Goal: Task Accomplishment & Management: Use online tool/utility

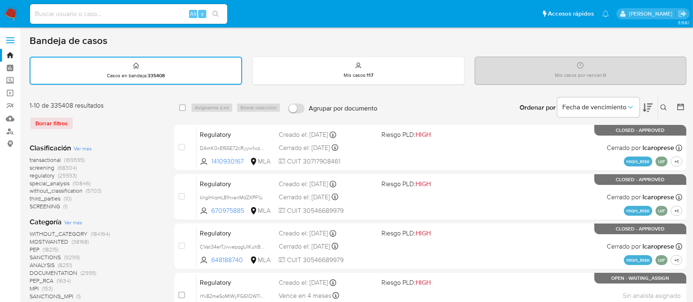
click at [664, 105] on icon at bounding box center [663, 107] width 7 height 7
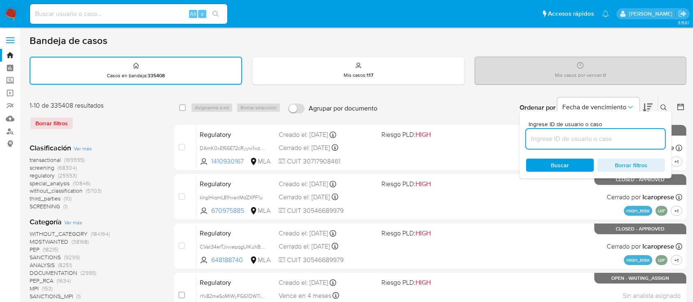
drag, startPoint x: 631, startPoint y: 137, endPoint x: 647, endPoint y: 126, distance: 19.1
click at [631, 137] on input at bounding box center [595, 139] width 139 height 11
type input "564039448"
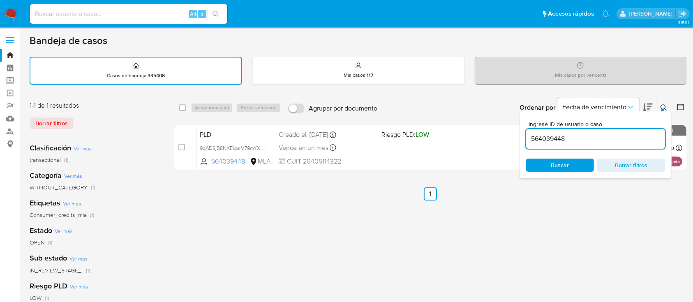
drag, startPoint x: 663, startPoint y: 105, endPoint x: 625, endPoint y: 123, distance: 42.3
click at [663, 105] on icon at bounding box center [663, 107] width 7 height 7
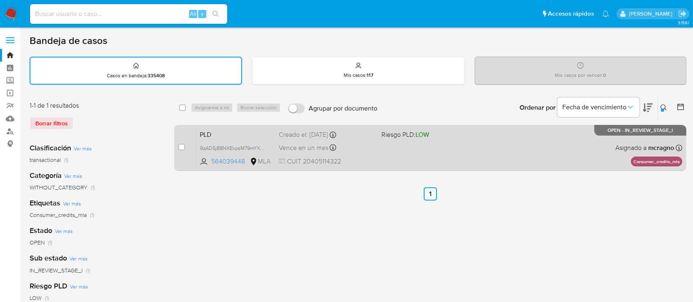
click at [441, 138] on span "Riesgo PLD: LOW" at bounding box center [429, 134] width 96 height 11
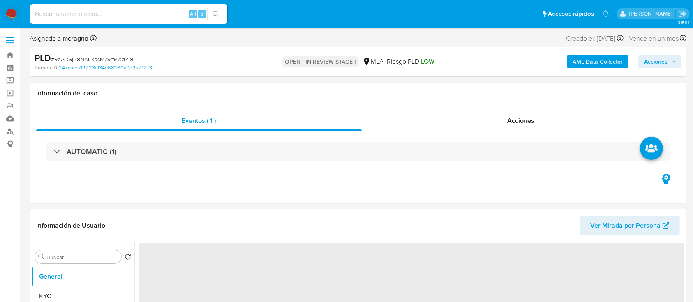
select select "10"
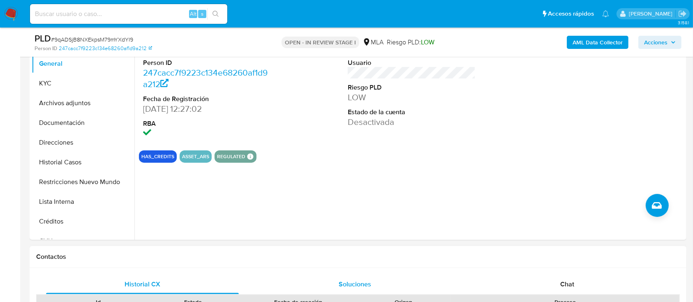
scroll to position [383, 0]
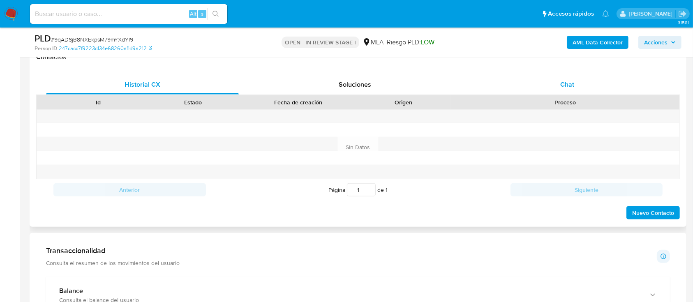
click at [575, 89] on div "Chat" at bounding box center [567, 85] width 193 height 20
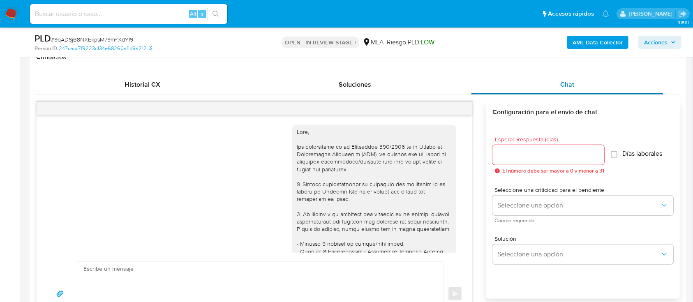
scroll to position [644, 0]
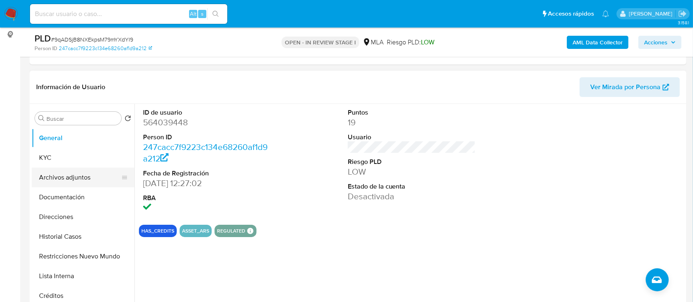
click at [65, 179] on button "Archivos adjuntos" at bounding box center [80, 178] width 96 height 20
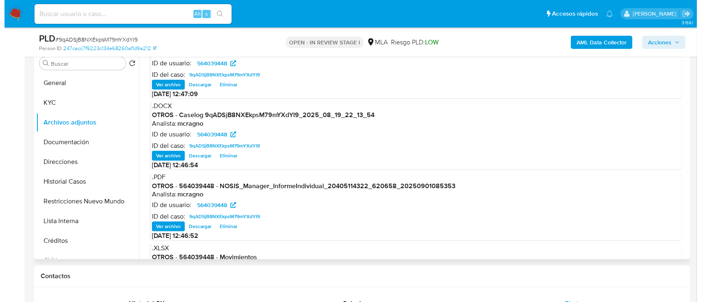
scroll to position [46, 0]
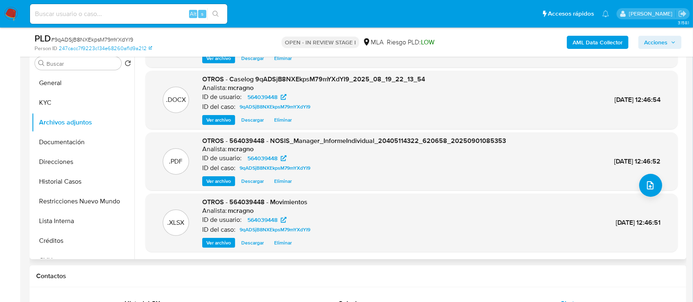
click at [285, 117] on span "Eliminar" at bounding box center [283, 120] width 18 height 8
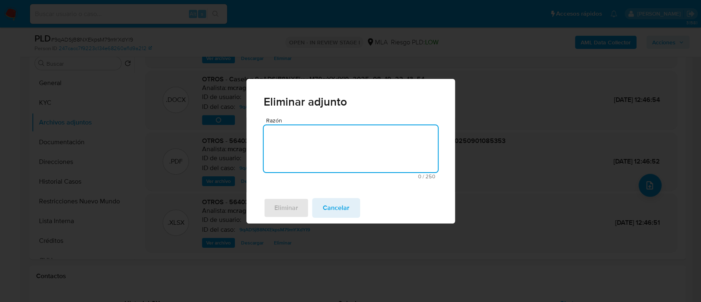
click at [292, 153] on textarea "Razón" at bounding box center [351, 148] width 174 height 47
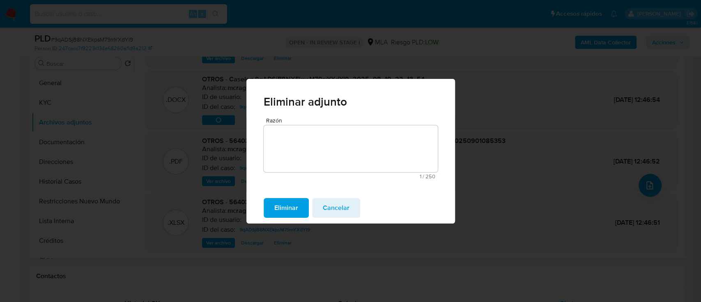
click at [289, 202] on span "Eliminar" at bounding box center [286, 208] width 24 height 18
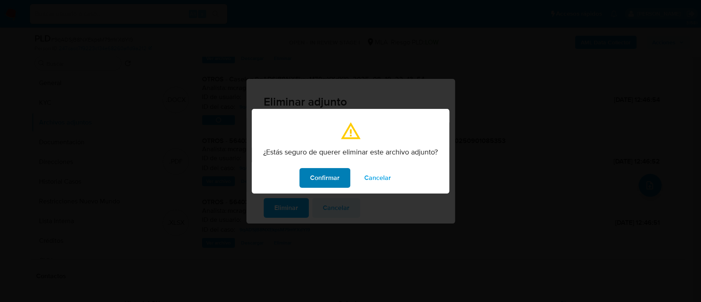
click at [311, 183] on span "Confirmar" at bounding box center [325, 178] width 30 height 18
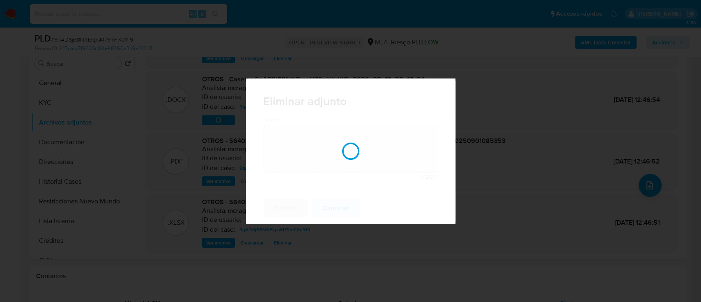
scroll to position [45, 0]
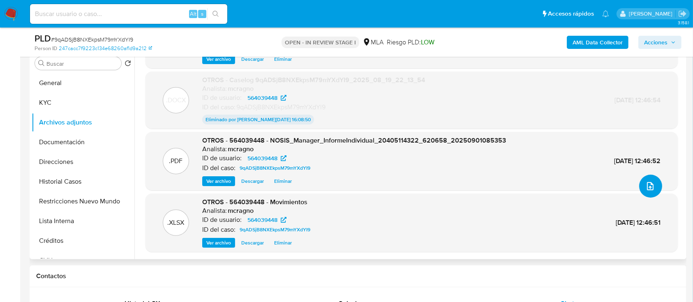
click at [647, 186] on icon "upload-file" at bounding box center [650, 186] width 7 height 8
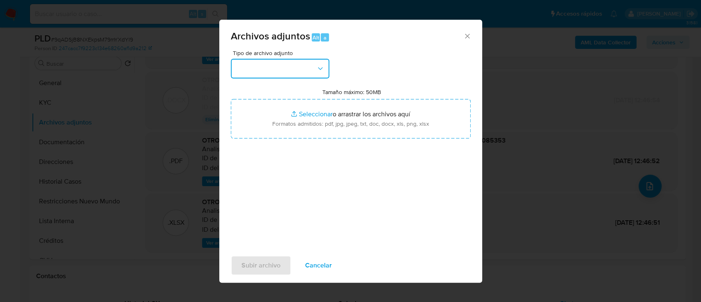
click at [323, 73] on button "button" at bounding box center [280, 69] width 99 height 20
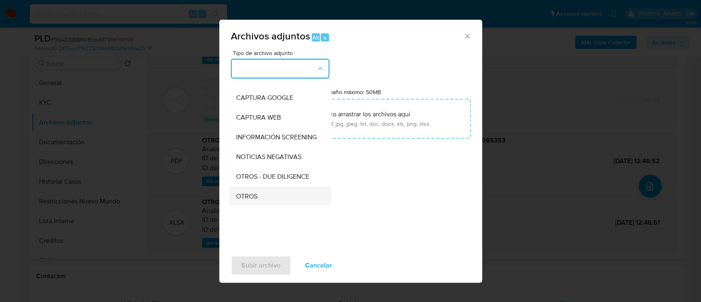
scroll to position [109, 0]
click at [265, 149] on div "OTROS" at bounding box center [278, 139] width 84 height 20
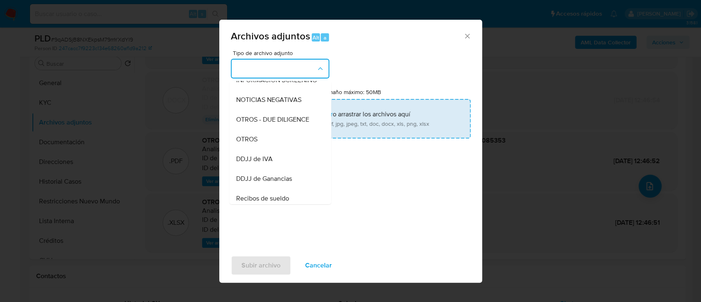
click at [315, 117] on input "Tamaño máximo: 50MB Seleccionar archivos" at bounding box center [351, 118] width 240 height 39
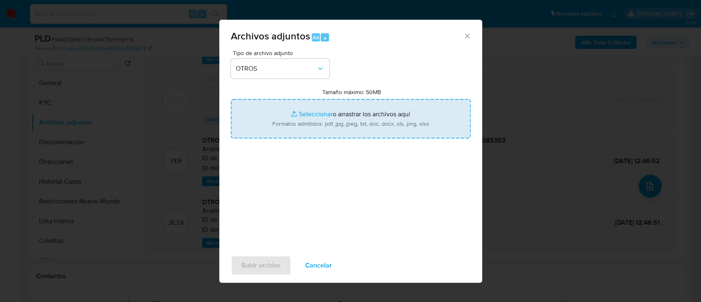
type input "C:\fakepath\Caselog 9qADSjB8NXEkpsM79mYXdYI9_2025_08_19_22_13_54..docx"
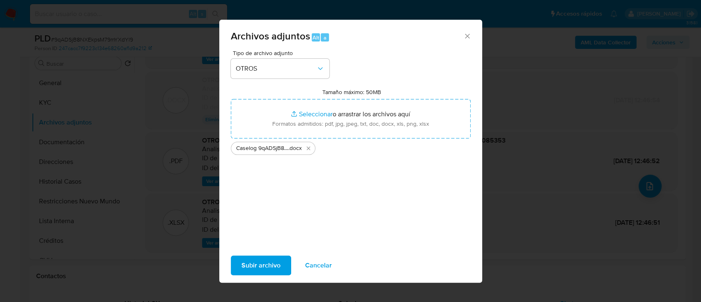
click at [274, 270] on span "Subir archivo" at bounding box center [261, 265] width 39 height 18
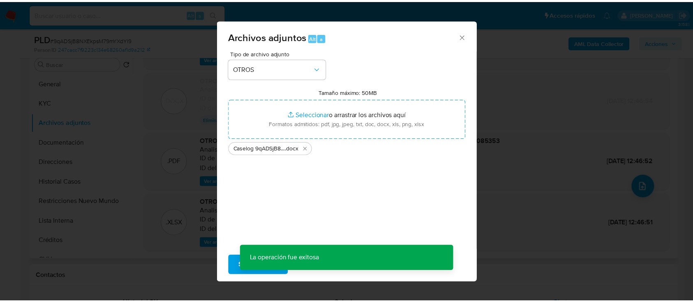
scroll to position [35, 0]
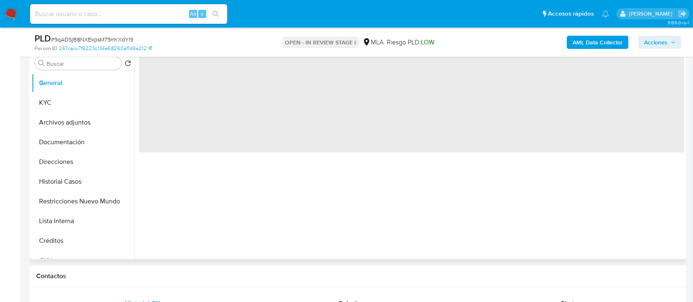
select select "10"
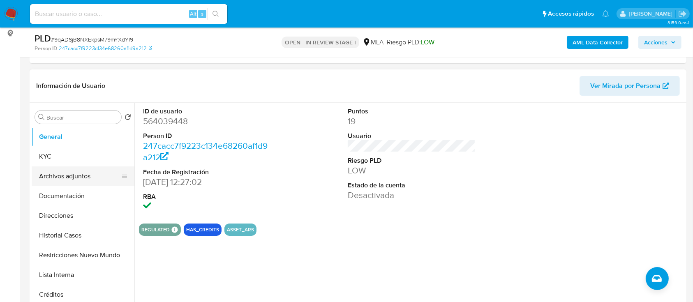
scroll to position [109, 0]
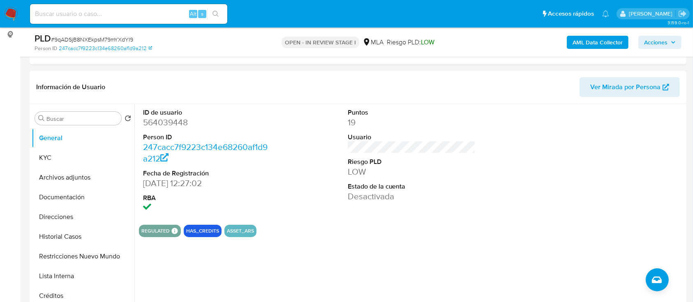
click at [67, 173] on button "Archivos adjuntos" at bounding box center [83, 178] width 103 height 20
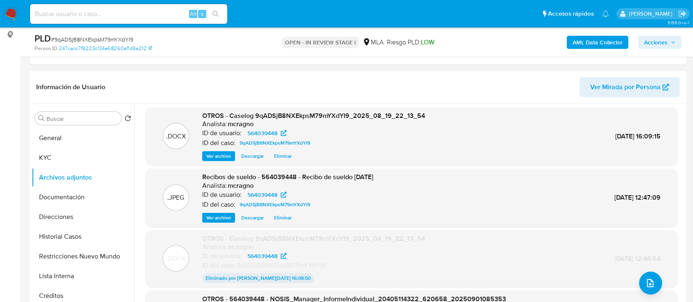
scroll to position [0, 0]
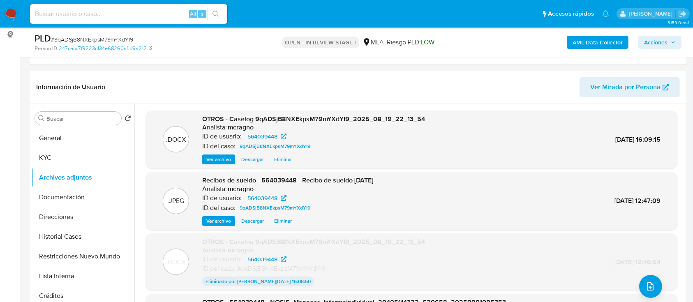
drag, startPoint x: 673, startPoint y: 38, endPoint x: 656, endPoint y: 44, distance: 17.8
click at [672, 38] on span "Acciones" at bounding box center [660, 43] width 32 height 12
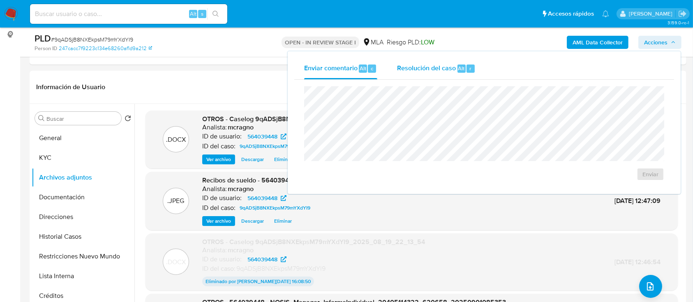
drag, startPoint x: 454, startPoint y: 67, endPoint x: 455, endPoint y: 78, distance: 10.7
click at [454, 67] on span "Resolución del caso" at bounding box center [426, 67] width 59 height 9
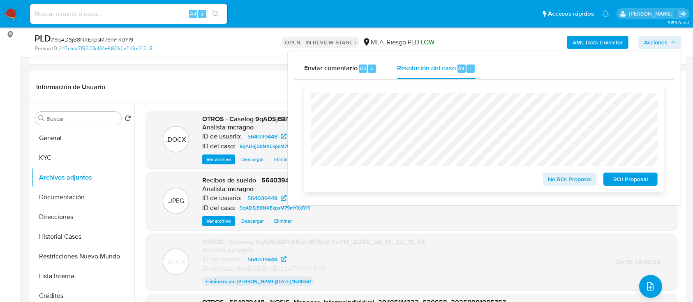
click at [641, 173] on span "ROI Proposal" at bounding box center [630, 179] width 43 height 12
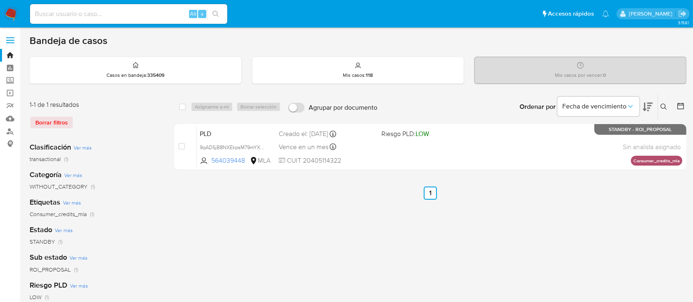
click at [664, 105] on icon at bounding box center [663, 107] width 7 height 7
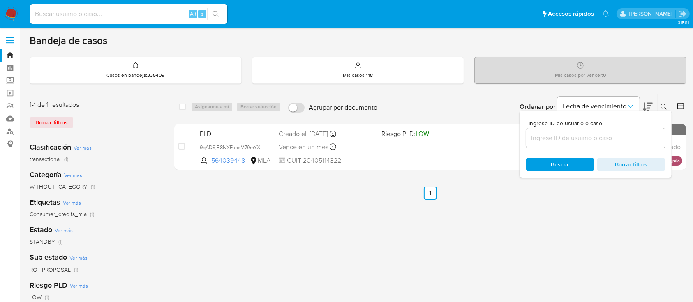
click at [633, 130] on div at bounding box center [595, 138] width 139 height 20
drag, startPoint x: 641, startPoint y: 136, endPoint x: 645, endPoint y: 134, distance: 4.2
click at [641, 137] on input at bounding box center [595, 138] width 139 height 11
paste input "28159692"
type input "28159692"
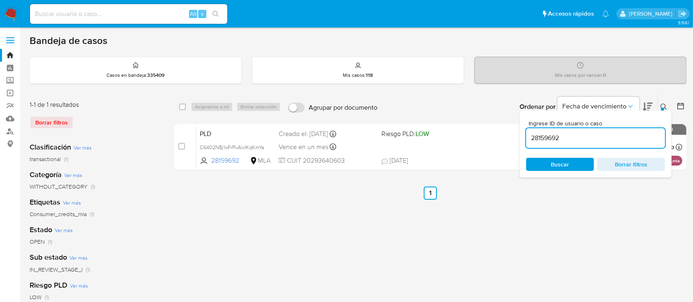
click at [664, 104] on icon at bounding box center [663, 107] width 7 height 7
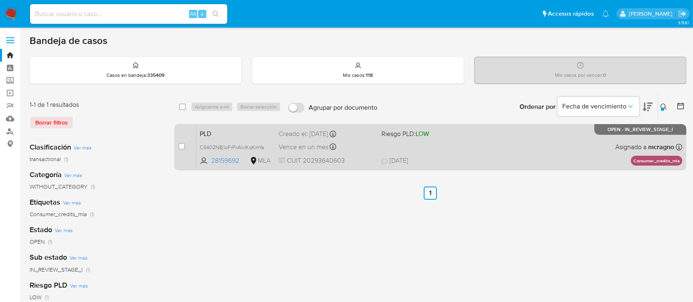
click at [544, 151] on div "PLD C6402N8j1oFrPxAlxIKqKmYa 28159692 MLA Riesgo PLD: LOW Creado el: 12/08/2025…" at bounding box center [439, 146] width 486 height 41
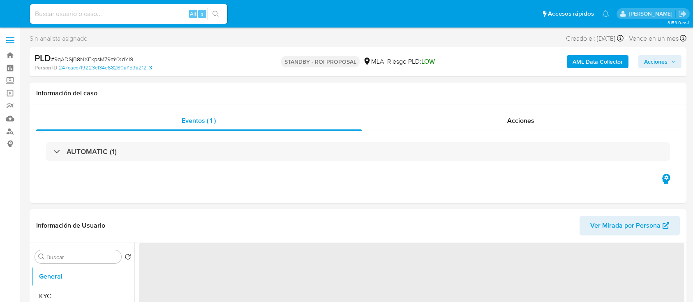
select select "10"
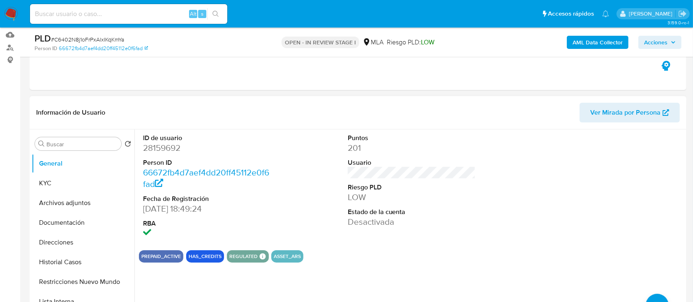
scroll to position [164, 0]
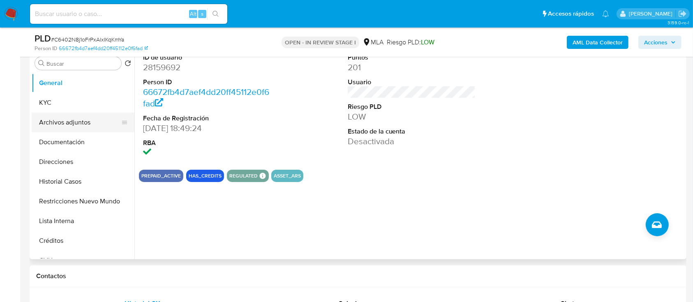
click at [73, 122] on button "Archivos adjuntos" at bounding box center [80, 123] width 96 height 20
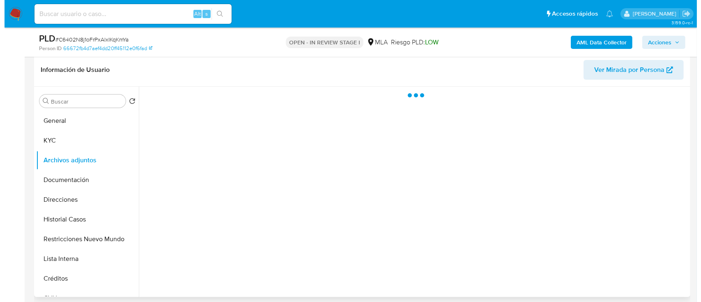
scroll to position [109, 0]
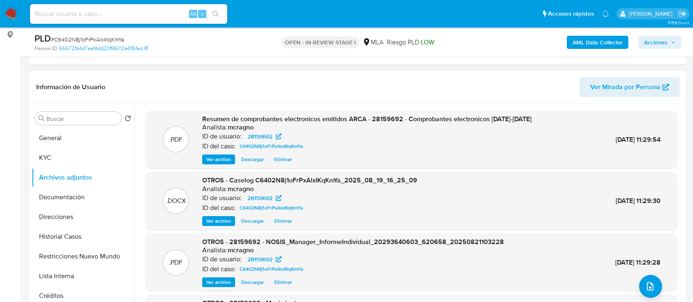
click at [279, 219] on span "Eliminar" at bounding box center [283, 221] width 18 height 8
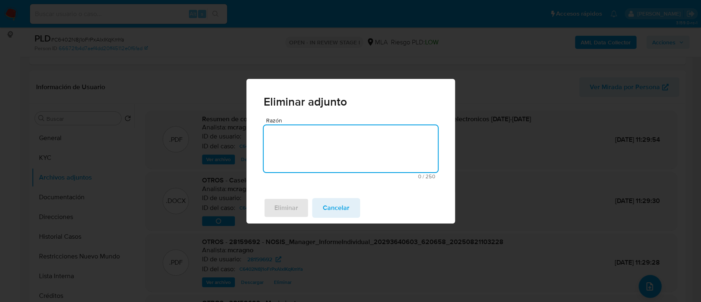
click at [331, 147] on textarea "Razón" at bounding box center [351, 148] width 174 height 47
click at [286, 209] on span "Eliminar" at bounding box center [286, 208] width 24 height 18
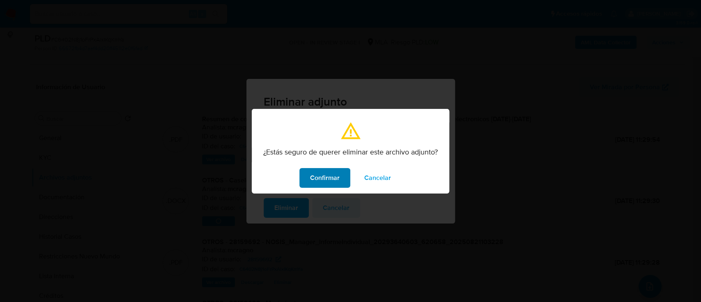
click at [327, 182] on span "Confirmar" at bounding box center [325, 178] width 30 height 18
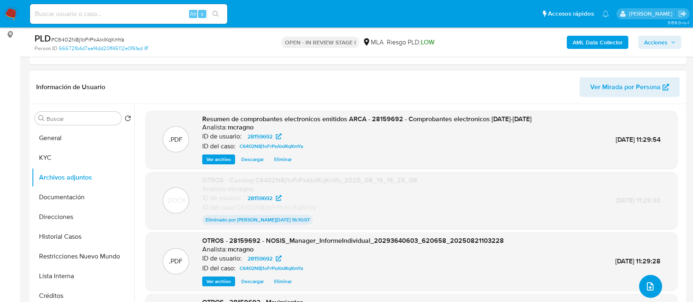
click at [654, 279] on button "upload-file" at bounding box center [650, 286] width 23 height 23
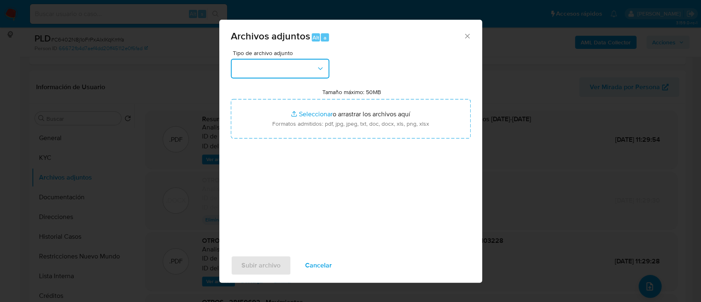
click at [300, 66] on button "button" at bounding box center [280, 69] width 99 height 20
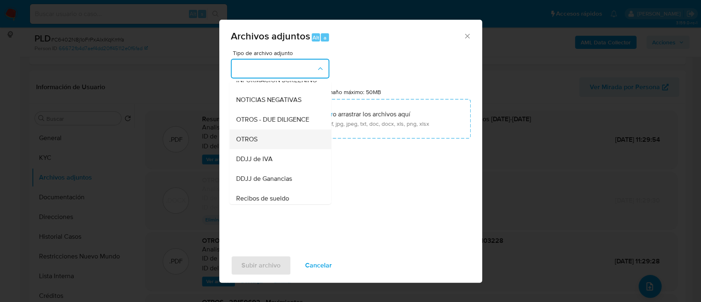
click at [266, 141] on div "OTROS" at bounding box center [278, 139] width 84 height 20
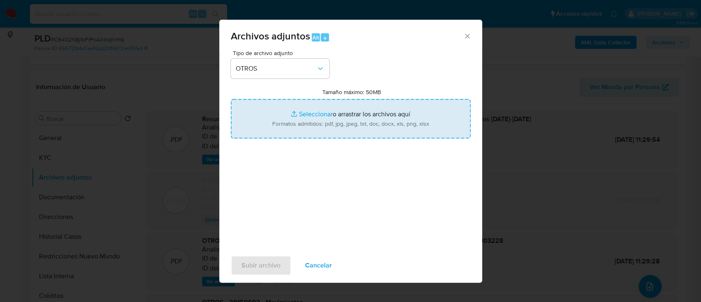
click at [290, 124] on input "Tamaño máximo: 50MB Seleccionar archivos" at bounding box center [351, 118] width 240 height 39
type input "C:\fakepath\Caselog C6402N8j1oFrPxAlxIKqKmYa_2025_08_19_16_25_09..docx"
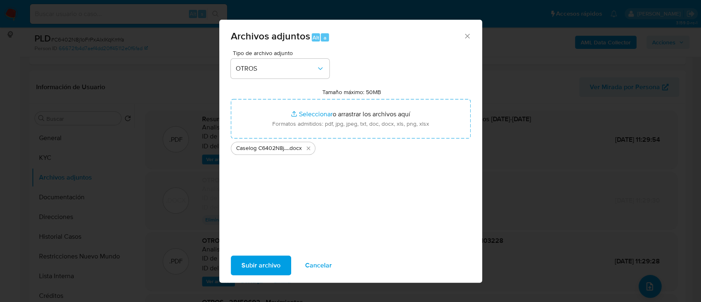
click at [267, 263] on span "Subir archivo" at bounding box center [261, 265] width 39 height 18
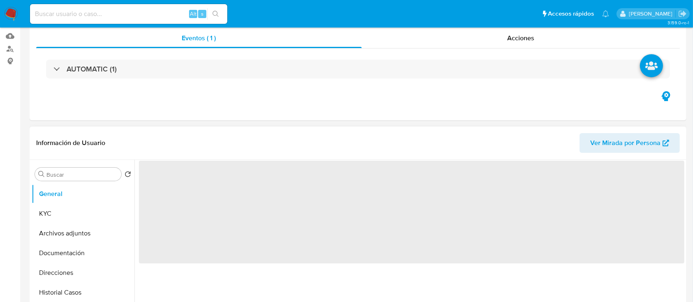
scroll to position [164, 0]
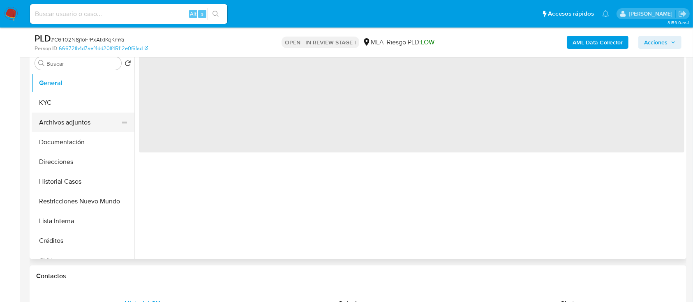
select select "10"
click at [86, 122] on button "Archivos adjuntos" at bounding box center [80, 123] width 96 height 20
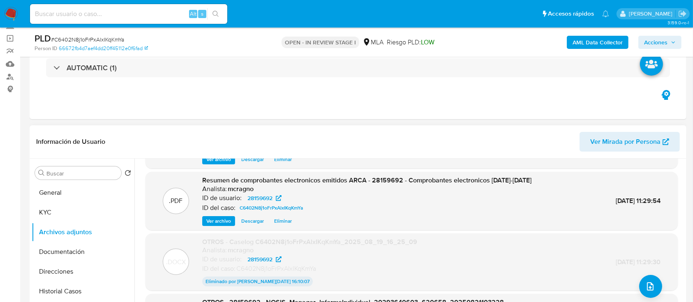
scroll to position [0, 0]
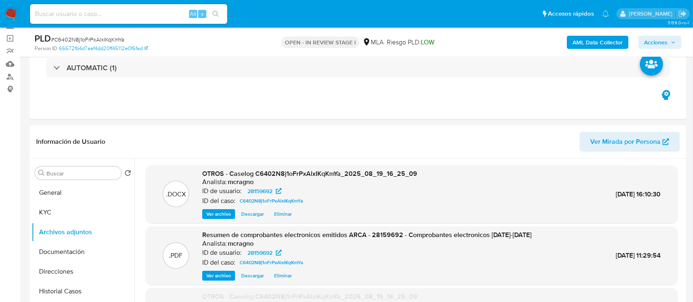
click at [669, 44] on span "Acciones" at bounding box center [660, 43] width 32 height 12
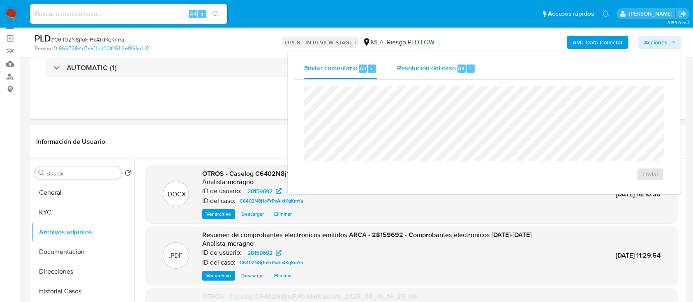
click at [435, 71] on span "Resolución del caso" at bounding box center [426, 67] width 59 height 9
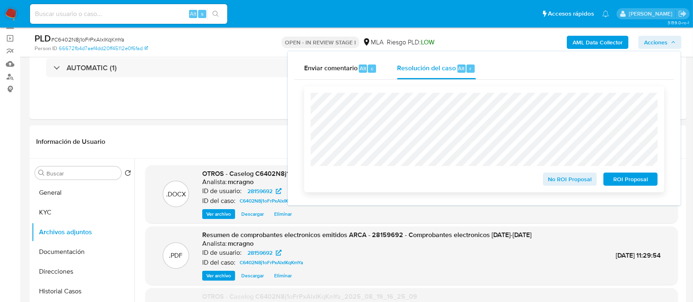
click at [635, 182] on span "ROI Proposal" at bounding box center [630, 179] width 43 height 12
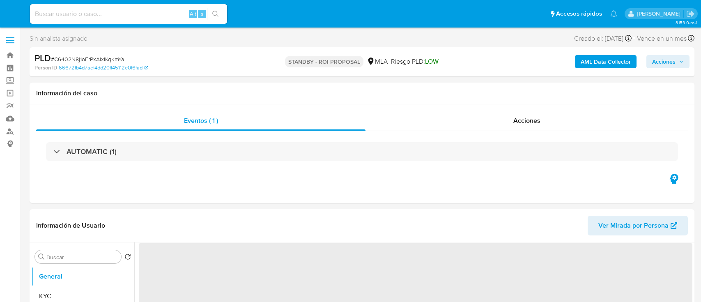
select select "10"
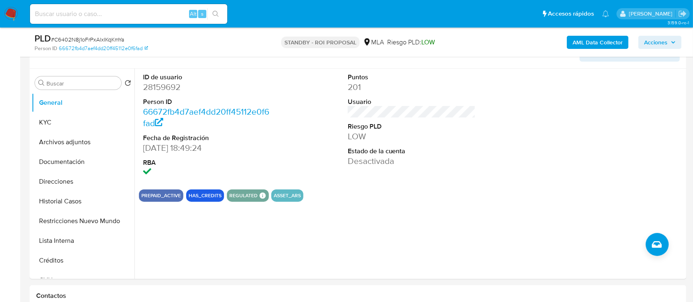
scroll to position [219, 0]
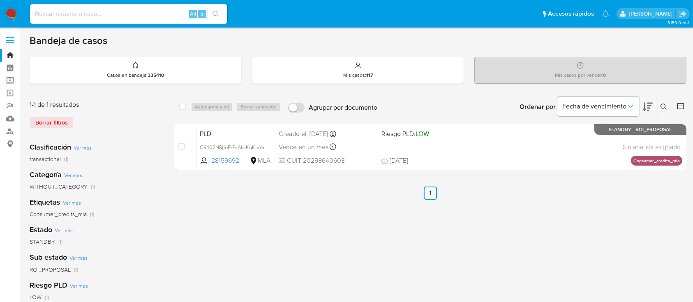
click at [9, 11] on img at bounding box center [11, 14] width 14 height 14
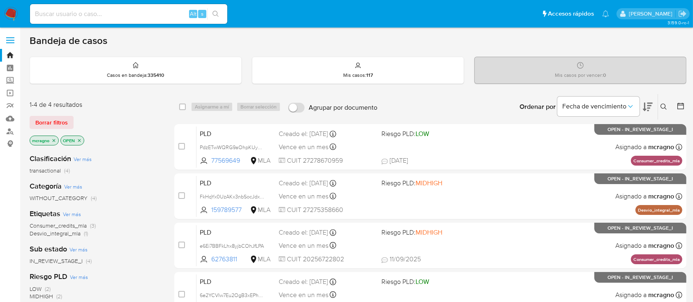
click at [82, 140] on icon "close-filter" at bounding box center [79, 140] width 5 height 5
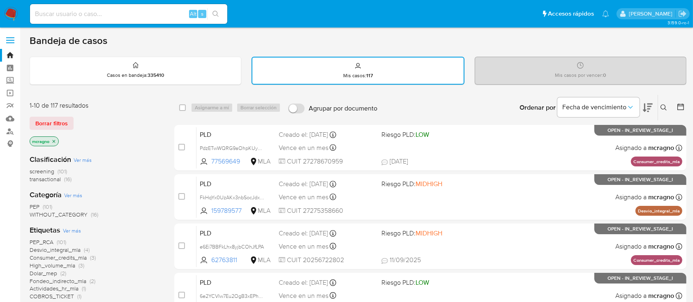
click at [10, 18] on img at bounding box center [11, 14] width 14 height 14
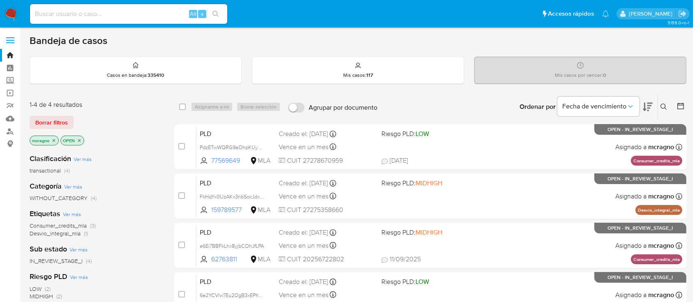
click at [81, 140] on icon "close-filter" at bounding box center [79, 140] width 5 height 5
